Goal: Task Accomplishment & Management: Manage account settings

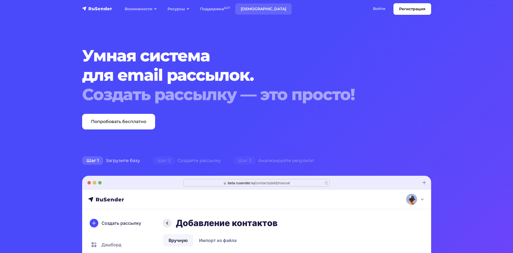
click at [252, 8] on link "Тарифы" at bounding box center [263, 8] width 56 height 11
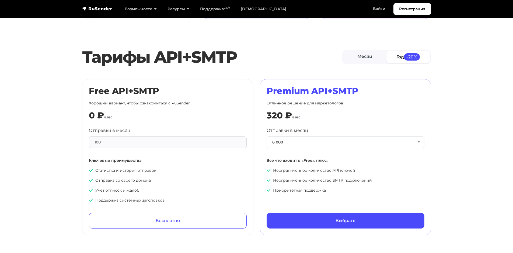
scroll to position [188, 0]
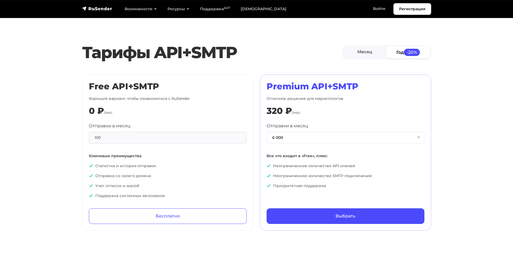
click at [126, 137] on div "100" at bounding box center [168, 138] width 158 height 12
click at [116, 139] on div "100" at bounding box center [168, 138] width 158 height 12
click at [107, 140] on div "100" at bounding box center [168, 138] width 158 height 12
click at [103, 140] on div "100" at bounding box center [168, 138] width 158 height 12
click at [101, 140] on div "100" at bounding box center [168, 138] width 158 height 12
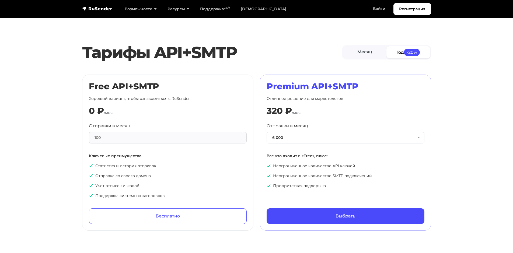
click at [117, 140] on div "100" at bounding box center [168, 138] width 158 height 12
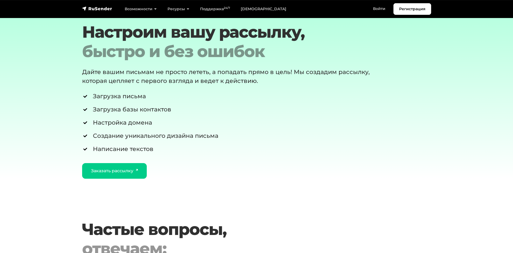
scroll to position [1076, 0]
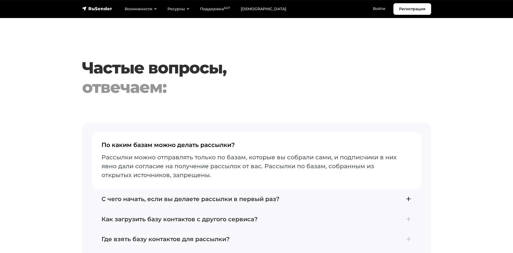
click at [232, 196] on h4 "С чего начать, если вы делаете рассылки в первый раз?" at bounding box center [256, 199] width 310 height 7
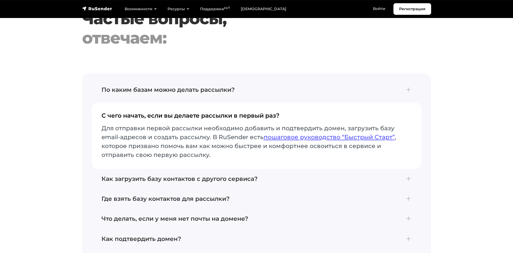
scroll to position [1130, 0]
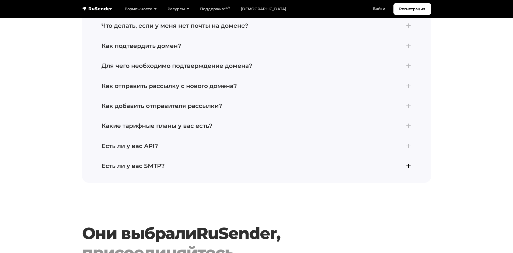
click at [187, 163] on h4 "Есть ли у вас SMTP?" at bounding box center [256, 166] width 310 height 7
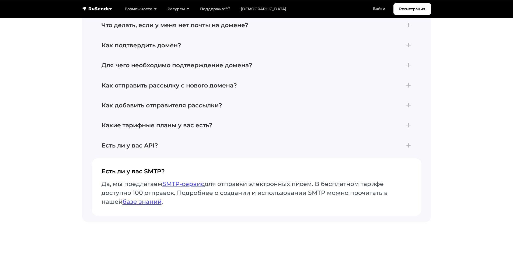
scroll to position [1270, 0]
click at [143, 200] on link "базе знаний" at bounding box center [141, 202] width 39 height 7
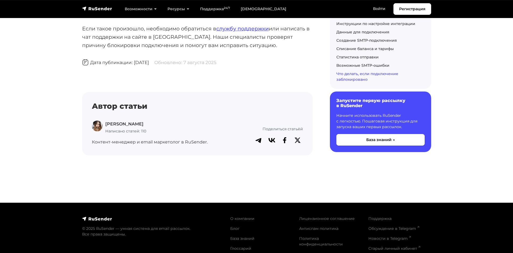
scroll to position [2597, 0]
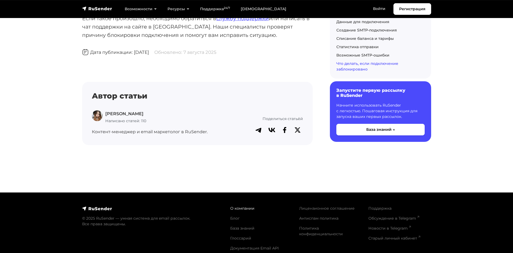
click at [242, 206] on link "О компании" at bounding box center [242, 208] width 24 height 5
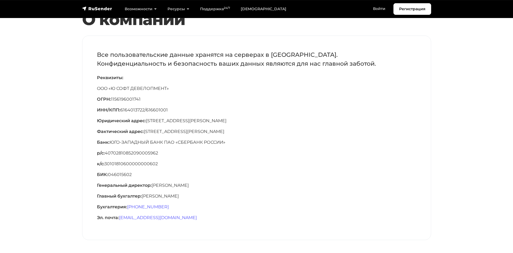
scroll to position [27, 0]
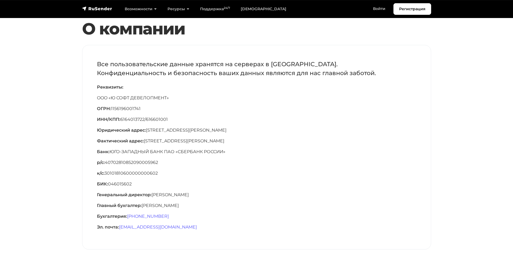
click at [326, 204] on p "Главный бухгалтер: [PERSON_NAME]" at bounding box center [256, 205] width 319 height 6
click at [410, 9] on link "Регистрация" at bounding box center [412, 9] width 38 height 12
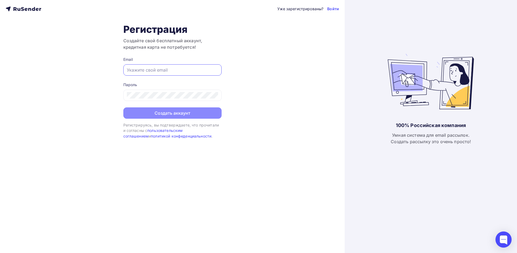
click at [175, 71] on input "text" at bounding box center [172, 70] width 91 height 6
type input "[PERSON_NAME][EMAIL_ADDRESS][DOMAIN_NAME]"
click at [257, 103] on div "Уже зарегистрированы? Войти Регистрация Создайте свой бесплатный аккаунт, креди…" at bounding box center [172, 126] width 344 height 253
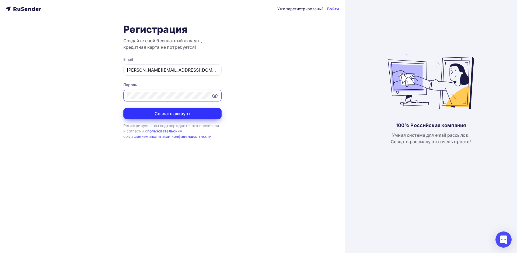
click at [172, 113] on button "Создать аккаунт" at bounding box center [172, 113] width 98 height 11
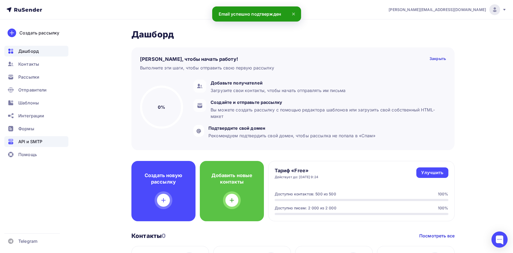
click at [29, 139] on span "API и SMTP" at bounding box center [30, 141] width 24 height 6
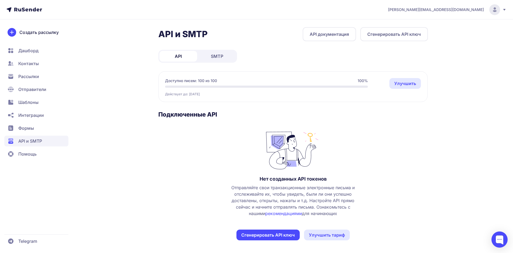
scroll to position [1, 0]
click at [218, 60] on link "SMTP" at bounding box center [217, 56] width 38 height 11
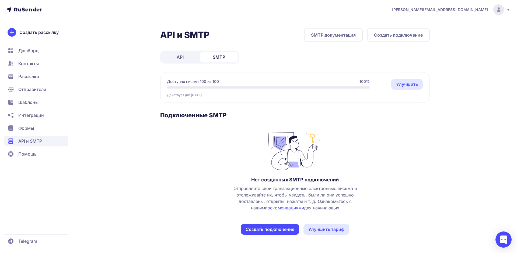
click at [286, 230] on button "Создать подключение" at bounding box center [270, 229] width 58 height 11
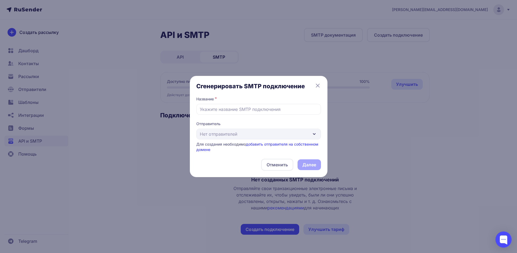
click at [268, 133] on div "Отправитель Нет отправителей Для создания необходимо добавить отправителя на со…" at bounding box center [258, 136] width 125 height 31
click at [281, 145] on link "добавить отправителя на собственном домене" at bounding box center [257, 147] width 122 height 10
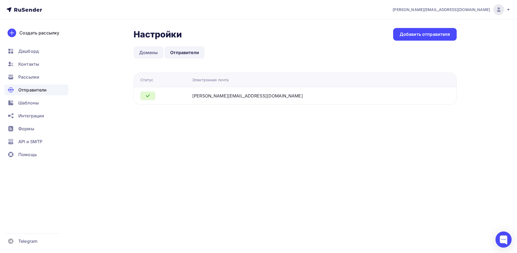
click at [144, 54] on link "Домены" at bounding box center [148, 52] width 30 height 12
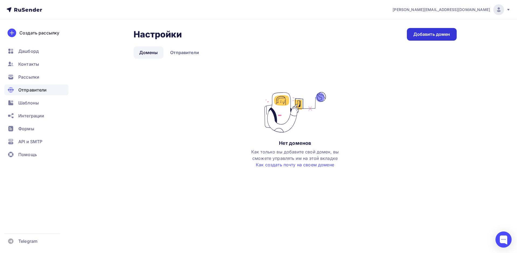
click at [425, 35] on div "Добавить домен" at bounding box center [431, 34] width 37 height 6
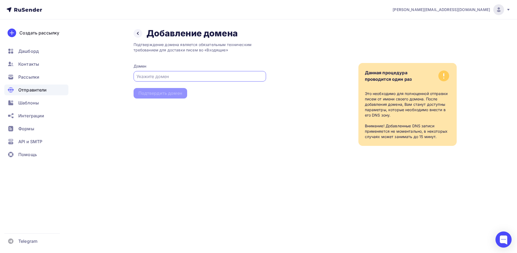
click at [226, 78] on input "text" at bounding box center [199, 76] width 126 height 6
type input "[DOMAIN_NAME]"
click at [154, 95] on div "Подтвердить домен" at bounding box center [160, 93] width 44 height 6
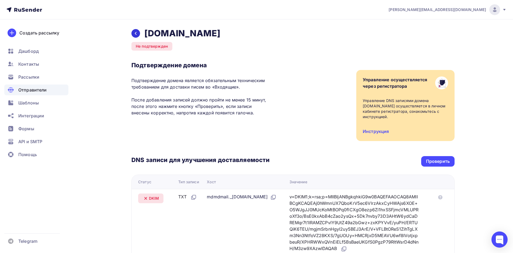
click at [137, 32] on icon at bounding box center [135, 33] width 4 height 4
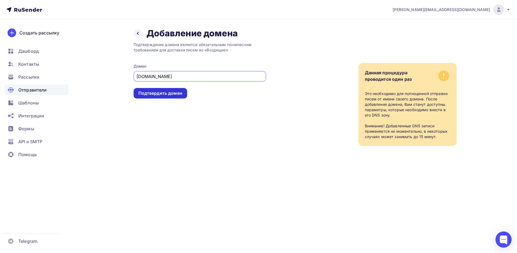
type input "gorizont37.ru"
click at [163, 94] on div "Подтвердить домен" at bounding box center [160, 93] width 44 height 6
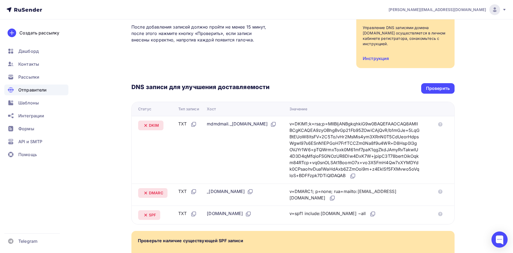
scroll to position [81, 0]
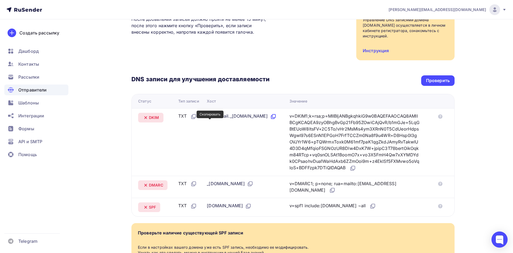
click at [270, 120] on icon at bounding box center [273, 116] width 6 height 6
drag, startPoint x: 205, startPoint y: 116, endPoint x: 252, endPoint y: 115, distance: 47.1
click at [252, 115] on div "mdmdmail._domainkey.gorizont37.ru" at bounding box center [241, 116] width 69 height 7
copy div "mdmdmail._domainkey"
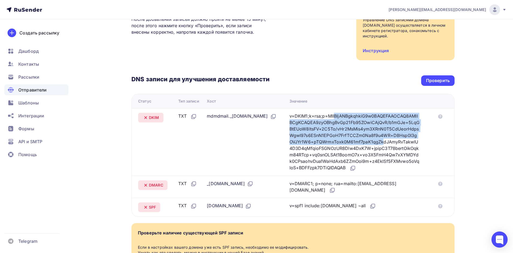
drag, startPoint x: 298, startPoint y: 116, endPoint x: 343, endPoint y: 138, distance: 50.1
click at [343, 138] on div "v=DKIM1;k=rsa;p=MIIBIjANBgkqhkiG9w0BAQEFAAOCAQ8AMIIBCgKCAQEA9zyOBhgBvGp21Fb95ZO…" at bounding box center [354, 142] width 130 height 59
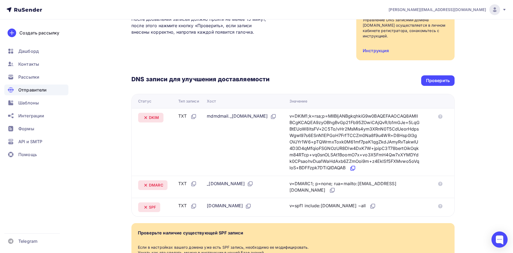
click at [356, 171] on icon at bounding box center [352, 168] width 6 height 6
drag, startPoint x: 205, startPoint y: 184, endPoint x: 240, endPoint y: 183, distance: 35.3
click at [235, 183] on div "_dmarc.gorizont37.ru" at bounding box center [230, 183] width 47 height 7
click at [242, 183] on div "_dmarc.gorizont37.ru" at bounding box center [230, 183] width 47 height 7
click at [253, 184] on icon at bounding box center [250, 184] width 6 height 6
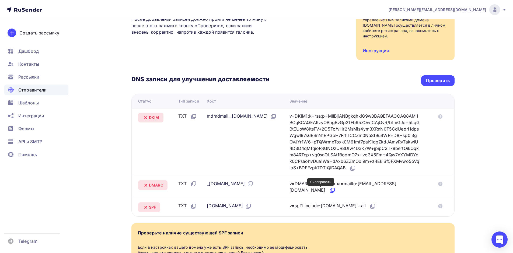
click at [329, 190] on icon at bounding box center [332, 190] width 6 height 6
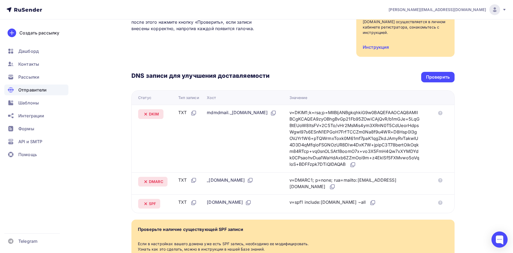
scroll to position [135, 0]
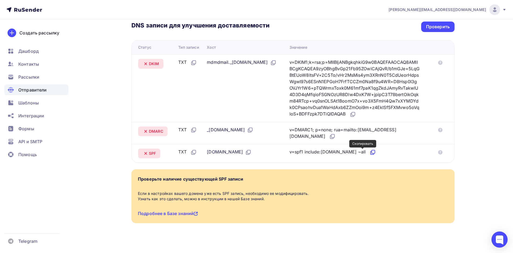
click at [371, 153] on icon at bounding box center [372, 151] width 3 height 3
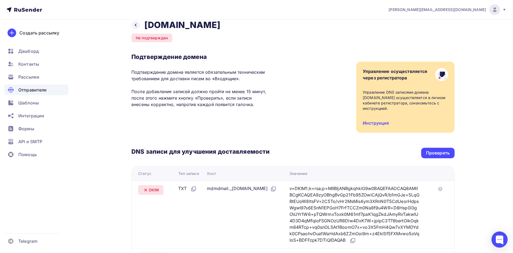
scroll to position [0, 0]
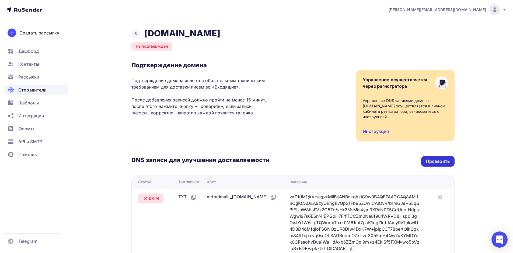
click at [432, 161] on div "Проверить" at bounding box center [438, 161] width 24 height 6
click at [135, 33] on icon at bounding box center [135, 33] width 4 height 4
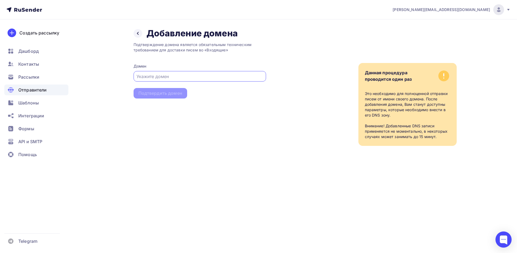
click at [21, 83] on ul "Дашборд Контакты Рассылки Отправители Шаблоны Интеграции Формы API и SMTP Помощь" at bounding box center [36, 104] width 64 height 117
click at [25, 94] on div "Отправители" at bounding box center [36, 89] width 64 height 11
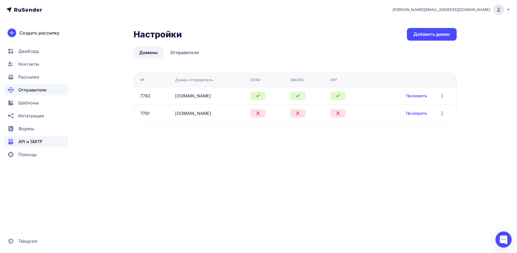
click at [24, 140] on span "API и SMTP" at bounding box center [30, 141] width 24 height 6
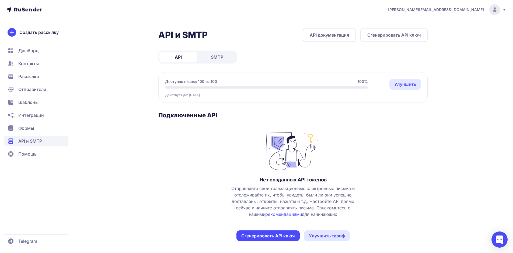
scroll to position [1, 0]
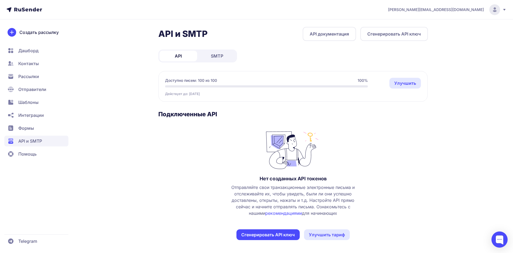
click at [214, 56] on span "SMTP" at bounding box center [217, 56] width 12 height 6
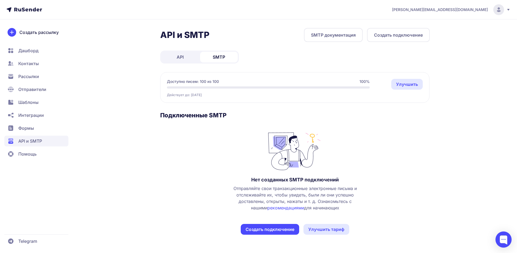
click at [280, 229] on button "Создать подключение" at bounding box center [270, 229] width 58 height 11
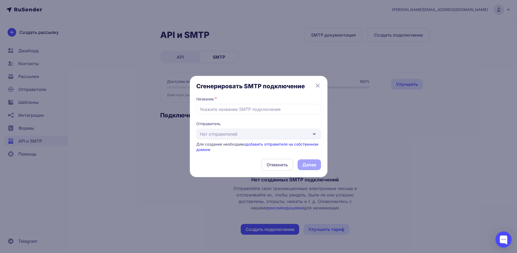
click at [263, 133] on div "Отправитель Нет отправителей Для создания необходимо добавить отправителя на со…" at bounding box center [258, 136] width 125 height 31
click at [315, 134] on div "Отправитель Нет отправителей Для создания необходимо добавить отправителя на со…" at bounding box center [258, 136] width 125 height 31
click at [314, 134] on div "Отправитель Нет отправителей Для создания необходимо добавить отправителя на со…" at bounding box center [258, 136] width 125 height 31
click at [246, 109] on input "text" at bounding box center [258, 109] width 125 height 11
click at [255, 108] on input "text" at bounding box center [258, 109] width 125 height 11
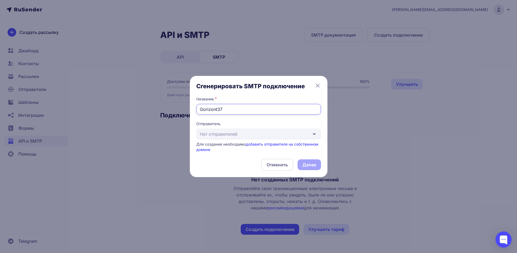
type input "Gorizont37"
click at [306, 164] on div "Отменить Далее" at bounding box center [258, 165] width 125 height 12
click at [280, 140] on div "Отправитель Нет отправителей Для создания необходимо добавить отправителя на со…" at bounding box center [258, 136] width 125 height 31
click at [278, 136] on div "Отправитель Нет отправителей Для создания необходимо добавить отправителя на со…" at bounding box center [258, 136] width 125 height 31
click at [264, 133] on div "Отправитель Нет отправителей Для создания необходимо добавить отправителя на со…" at bounding box center [258, 136] width 125 height 31
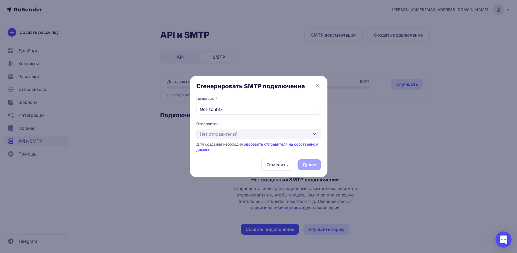
drag, startPoint x: 263, startPoint y: 133, endPoint x: 230, endPoint y: 133, distance: 33.1
click at [262, 133] on div "Отправитель Нет отправителей Для создания необходимо добавить отправителя на со…" at bounding box center [258, 136] width 125 height 31
click at [230, 133] on div "Отправитель Нет отправителей Для создания необходимо добавить отправителя на со…" at bounding box center [258, 136] width 125 height 31
drag, startPoint x: 230, startPoint y: 133, endPoint x: 243, endPoint y: 133, distance: 12.9
click at [230, 133] on div "Отправитель Нет отправителей Для создания необходимо добавить отправителя на со…" at bounding box center [258, 136] width 125 height 31
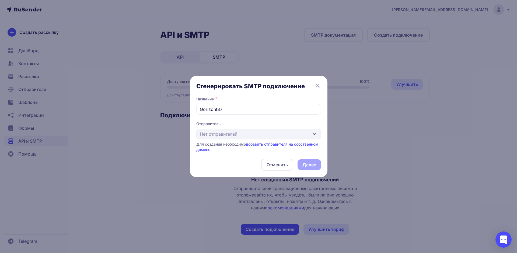
click at [314, 133] on div "Отправитель Нет отправителей Для создания необходимо добавить отправителя на со…" at bounding box center [258, 136] width 125 height 31
click at [316, 132] on div "Отправитель Нет отправителей Для создания необходимо добавить отправителя на со…" at bounding box center [258, 136] width 125 height 31
click at [314, 136] on div "Отправитель Нет отправителей Для создания необходимо добавить отправителя на со…" at bounding box center [258, 136] width 125 height 31
click at [283, 166] on button "Отменить" at bounding box center [277, 165] width 32 height 12
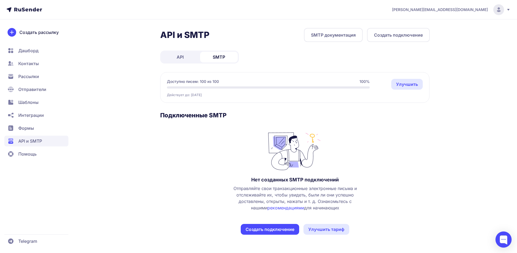
click at [33, 86] on span "Отправители" at bounding box center [32, 89] width 28 height 6
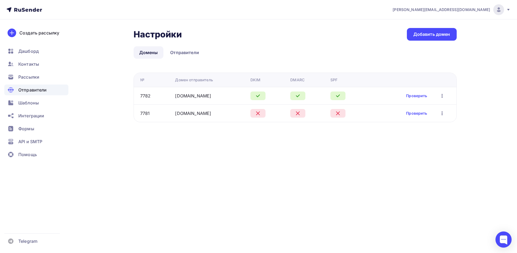
click at [441, 95] on icon "button" at bounding box center [442, 96] width 6 height 6
click at [416, 154] on div "a.p.kruchinin@ya.ru Аккаунт Тарифы Выйти Создать рассылку Дашборд Контакты Расс…" at bounding box center [258, 126] width 517 height 253
click at [190, 95] on link "[DOMAIN_NAME]" at bounding box center [193, 95] width 36 height 5
click at [182, 55] on link "Отправители" at bounding box center [184, 52] width 40 height 12
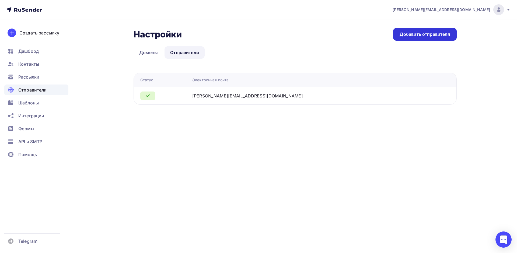
click at [410, 35] on div "Добавить отправителя" at bounding box center [424, 34] width 51 height 6
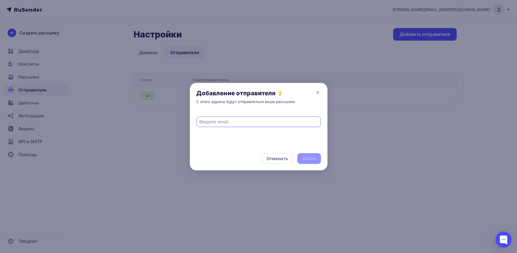
click at [232, 121] on input "text" at bounding box center [258, 121] width 118 height 6
type input "info@gorizont37.ru"
click at [309, 160] on div "Далее" at bounding box center [309, 158] width 14 height 6
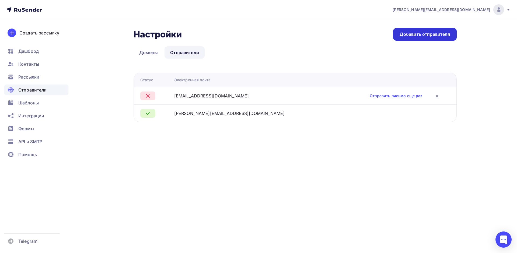
click at [411, 36] on div "Добавить отправителя" at bounding box center [424, 34] width 51 height 6
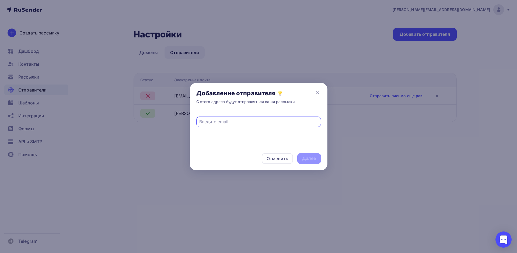
click at [249, 122] on input "text" at bounding box center [258, 121] width 118 height 6
type input "[EMAIL_ADDRESS][DOMAIN_NAME]"
click at [308, 157] on div "Далее" at bounding box center [309, 158] width 14 height 6
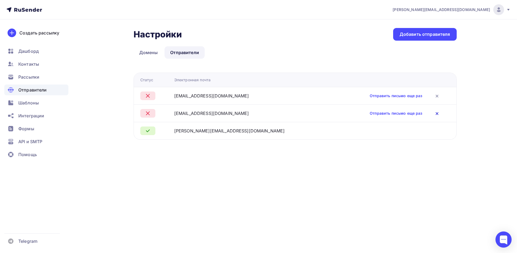
click at [433, 114] on icon at bounding box center [436, 113] width 6 height 6
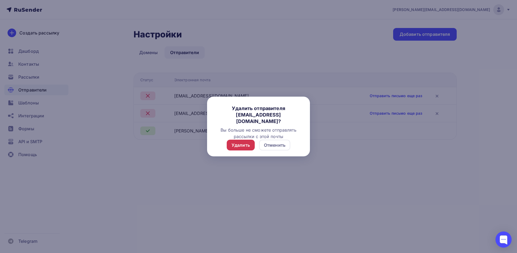
click at [239, 145] on div "Удалить" at bounding box center [240, 145] width 18 height 6
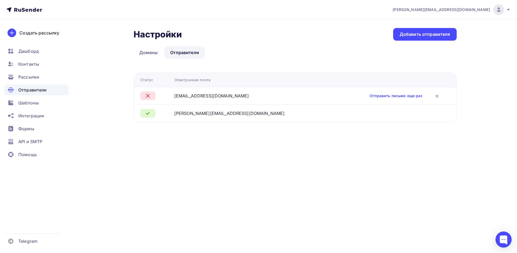
click at [51, 86] on div "Отправители" at bounding box center [36, 89] width 64 height 11
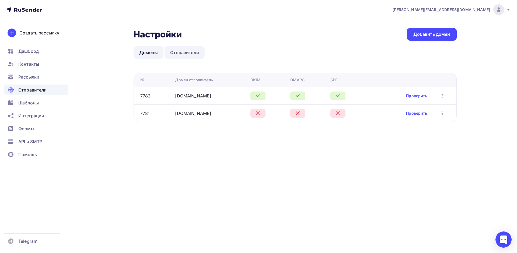
click at [185, 56] on link "Отправители" at bounding box center [184, 52] width 40 height 12
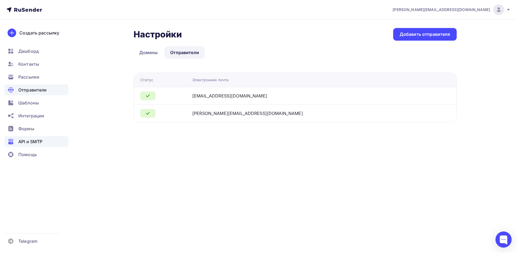
click at [30, 139] on span "API и SMTP" at bounding box center [30, 141] width 24 height 6
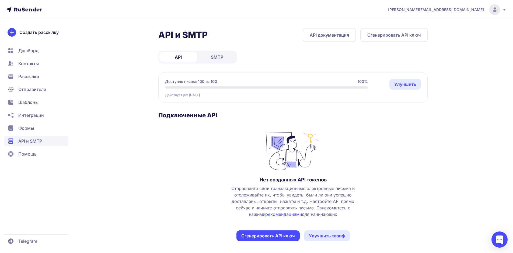
click at [214, 54] on span "SMTP" at bounding box center [217, 57] width 12 height 6
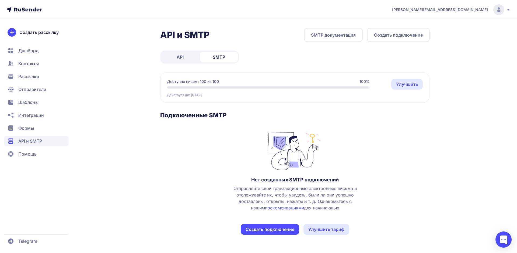
click at [281, 229] on button "Создать подключение" at bounding box center [270, 229] width 58 height 11
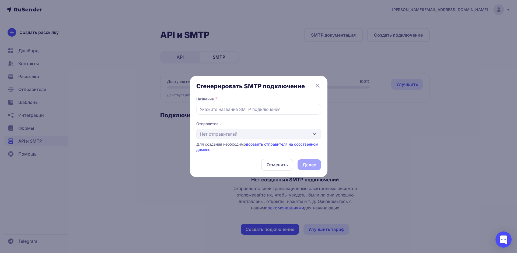
click at [320, 134] on div "Отправитель Нет отправителей Для создания необходимо добавить отправителя на со…" at bounding box center [258, 136] width 125 height 31
click at [314, 134] on div "Отправитель Нет отправителей Для создания необходимо добавить отправителя на со…" at bounding box center [258, 136] width 125 height 31
click at [306, 133] on div "Отправитель Нет отправителей Для создания необходимо добавить отправителя на со…" at bounding box center [258, 136] width 125 height 31
click at [291, 146] on link "добавить отправителя на собственном домене" at bounding box center [257, 147] width 122 height 10
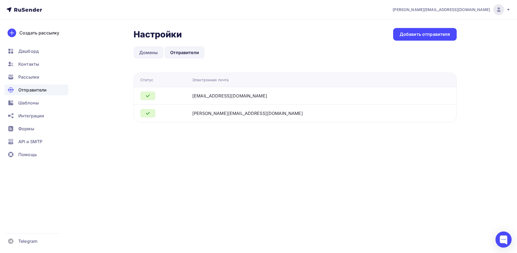
click at [159, 50] on link "Домены" at bounding box center [148, 52] width 30 height 12
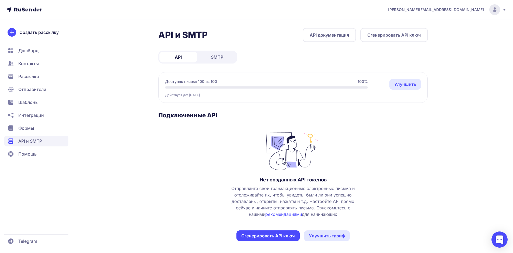
click at [221, 53] on link "SMTP" at bounding box center [217, 57] width 38 height 11
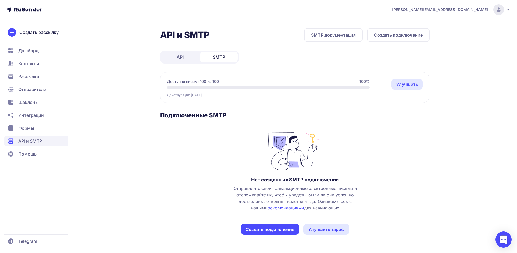
click at [287, 230] on button "Создать подключение" at bounding box center [270, 229] width 58 height 11
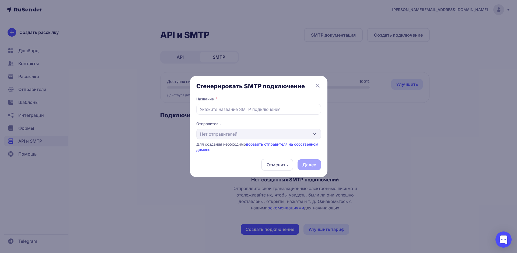
click at [314, 133] on div "Отправитель Нет отправителей Для создания необходимо добавить отправителя на со…" at bounding box center [258, 136] width 125 height 31
click at [267, 114] on input "text" at bounding box center [258, 109] width 125 height 11
type input "rrr"
click at [238, 132] on div "Отправитель Нет отправителей Для создания необходимо добавить отправителя на со…" at bounding box center [258, 136] width 125 height 31
drag, startPoint x: 211, startPoint y: 109, endPoint x: 183, endPoint y: 107, distance: 28.3
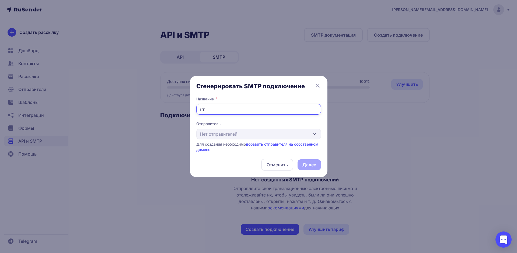
click at [183, 107] on div "Сгенерировать SMTP подключение Название * rrr Отправитель Нет отправителей Для …" at bounding box center [258, 126] width 517 height 253
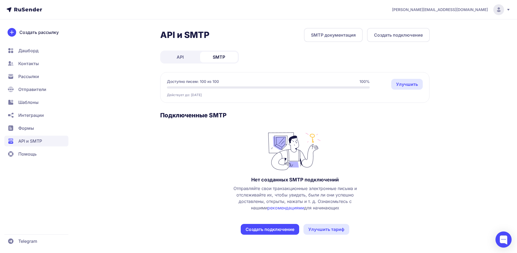
click at [269, 230] on button "Создать подключение" at bounding box center [270, 229] width 58 height 11
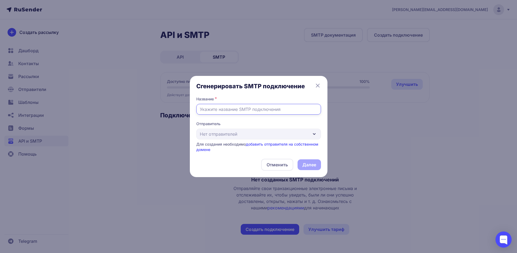
click at [254, 110] on input "text" at bounding box center [258, 109] width 125 height 11
type input "Gorizont37"
click at [270, 146] on link "добавить отправителя на собственном домене" at bounding box center [257, 147] width 122 height 10
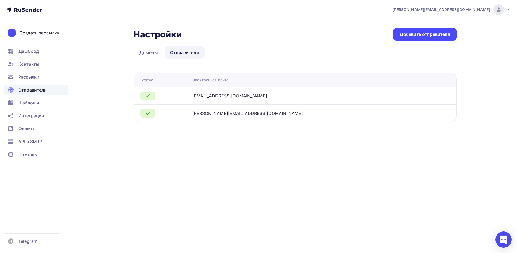
click at [188, 96] on div at bounding box center [164, 95] width 48 height 9
click at [238, 96] on div "[EMAIL_ADDRESS][DOMAIN_NAME]" at bounding box center [229, 96] width 75 height 6
click at [248, 98] on div "[EMAIL_ADDRESS][DOMAIN_NAME]" at bounding box center [229, 96] width 75 height 6
click at [184, 96] on div at bounding box center [164, 95] width 48 height 9
click at [164, 95] on div at bounding box center [164, 95] width 48 height 9
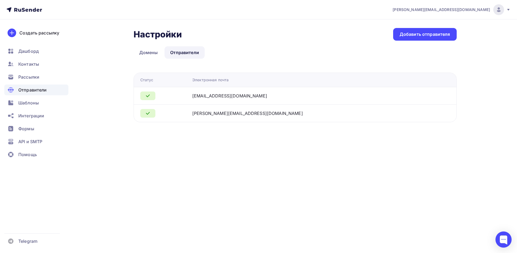
click at [142, 45] on div "Настройки Настройки Добавить отправителя Домены Отправители Отправители Домены …" at bounding box center [294, 75] width 323 height 94
click at [146, 52] on link "Домены" at bounding box center [148, 52] width 30 height 12
